Goal: Task Accomplishment & Management: Manage account settings

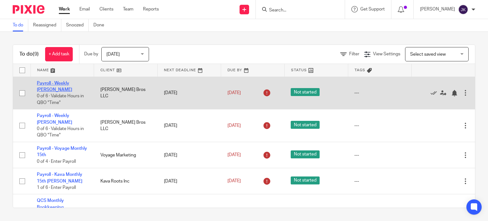
click at [68, 83] on link "Payroll - Weekly [PERSON_NAME]" at bounding box center [54, 86] width 35 height 11
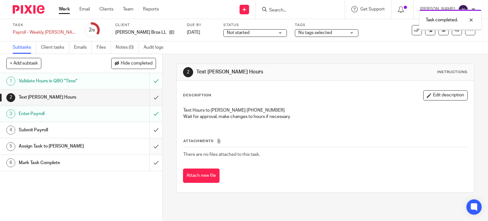
click at [150, 144] on input "submit" at bounding box center [81, 146] width 162 height 16
click at [151, 98] on input "submit" at bounding box center [81, 97] width 162 height 16
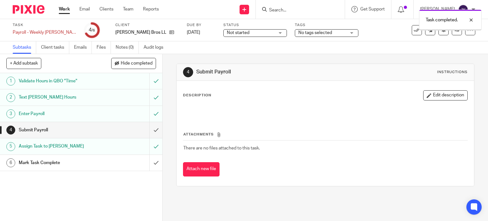
click at [146, 130] on input "submit" at bounding box center [81, 130] width 162 height 16
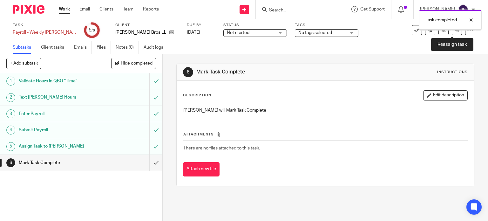
click at [455, 33] on link at bounding box center [457, 30] width 10 height 10
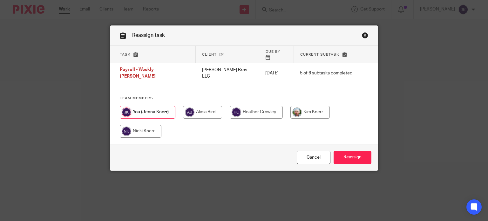
click at [306, 106] on input "radio" at bounding box center [309, 112] width 39 height 13
radio input "true"
click at [348, 151] on div "Cancel Reassign" at bounding box center [244, 157] width 268 height 27
click at [348, 151] on input "Reassign" at bounding box center [352, 158] width 38 height 14
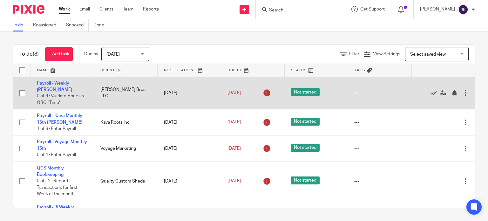
click at [121, 87] on td "[PERSON_NAME] Bros LLC" at bounding box center [126, 93] width 64 height 33
click at [72, 81] on link "Payroll - Weekly [PERSON_NAME]" at bounding box center [54, 86] width 35 height 11
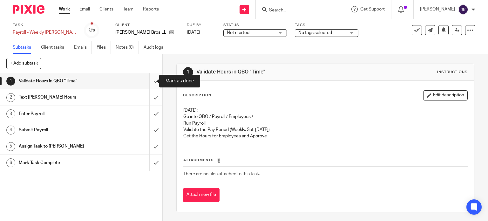
click at [151, 82] on input "submit" at bounding box center [81, 81] width 162 height 16
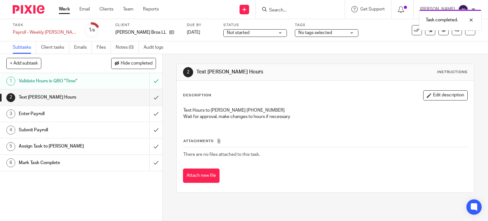
click at [148, 97] on input "submit" at bounding box center [81, 97] width 162 height 16
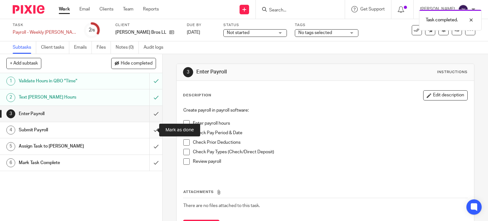
click at [149, 128] on input "submit" at bounding box center [81, 130] width 162 height 16
click at [151, 110] on input "submit" at bounding box center [81, 114] width 162 height 16
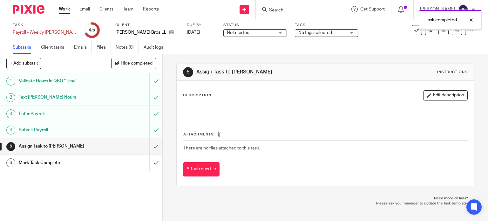
click at [150, 139] on input "submit" at bounding box center [81, 146] width 162 height 16
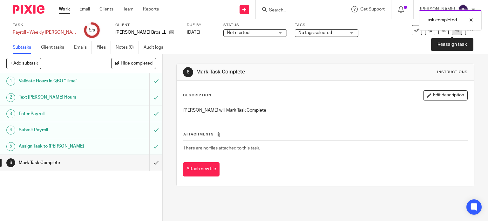
click at [452, 31] on link at bounding box center [457, 30] width 10 height 10
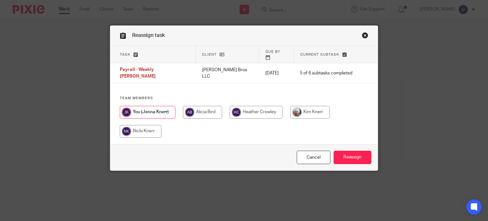
click at [299, 106] on input "radio" at bounding box center [309, 112] width 39 height 13
radio input "true"
click at [343, 157] on input "Reassign" at bounding box center [352, 158] width 38 height 14
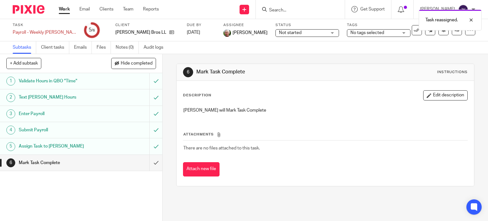
click at [61, 12] on link "Work" at bounding box center [64, 9] width 11 height 6
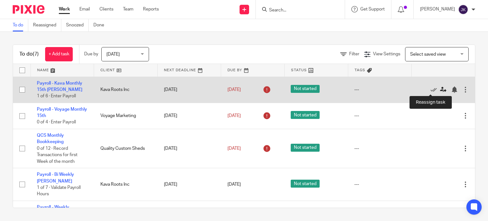
click at [440, 90] on icon at bounding box center [443, 89] width 6 height 6
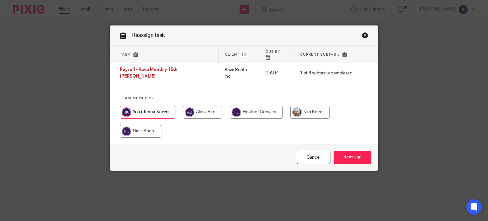
click at [318, 106] on input "radio" at bounding box center [309, 112] width 39 height 13
radio input "true"
click at [341, 155] on input "Reassign" at bounding box center [352, 158] width 38 height 14
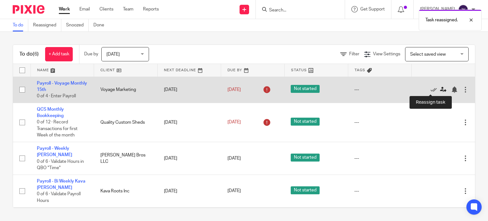
click at [440, 89] on icon at bounding box center [443, 89] width 6 height 6
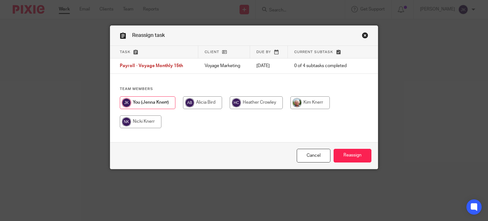
click at [307, 107] on input "radio" at bounding box center [309, 102] width 39 height 13
radio input "true"
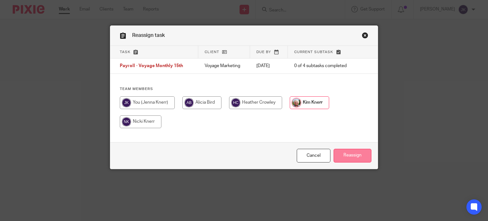
click at [355, 154] on input "Reassign" at bounding box center [352, 156] width 38 height 14
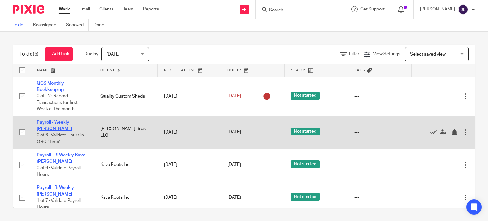
click at [72, 123] on link "Payroll - Weekly [PERSON_NAME]" at bounding box center [54, 125] width 35 height 11
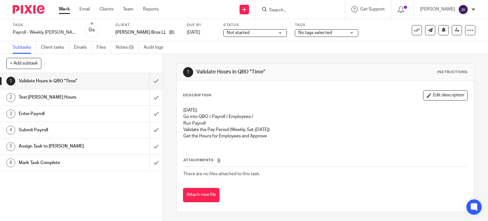
click at [147, 60] on div "+ Add subtask Cancel + Add" at bounding box center [81, 63] width 162 height 19
click at [147, 80] on input "submit" at bounding box center [81, 81] width 162 height 16
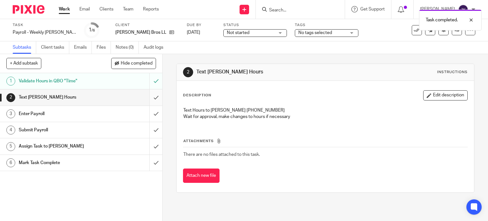
click at [148, 98] on input "submit" at bounding box center [81, 97] width 162 height 16
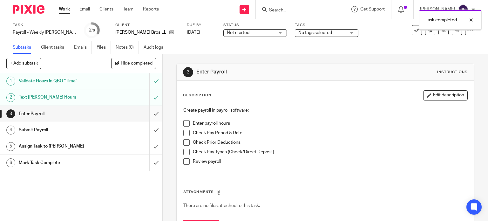
click at [150, 111] on input "submit" at bounding box center [81, 114] width 162 height 16
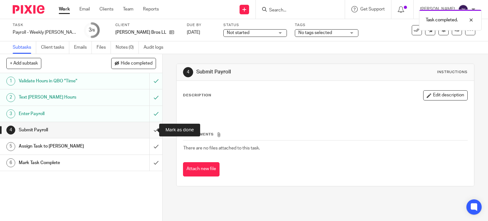
click at [150, 135] on input "submit" at bounding box center [81, 130] width 162 height 16
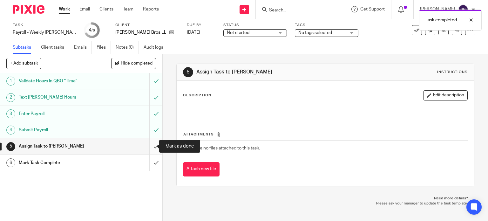
click at [151, 145] on input "submit" at bounding box center [81, 146] width 162 height 16
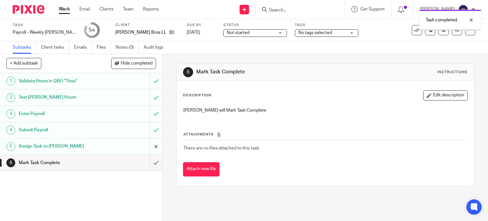
click at [150, 145] on input "submit" at bounding box center [81, 146] width 162 height 16
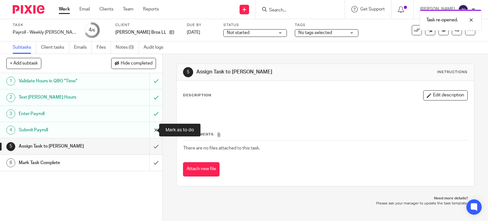
click at [151, 130] on input "submit" at bounding box center [81, 130] width 162 height 16
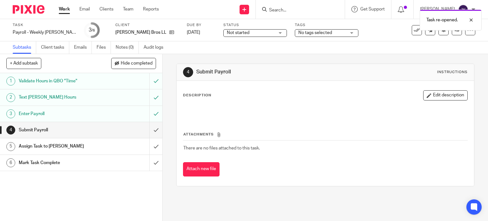
click at [64, 12] on link "Work" at bounding box center [64, 9] width 11 height 6
